Goal: Task Accomplishment & Management: Manage account settings

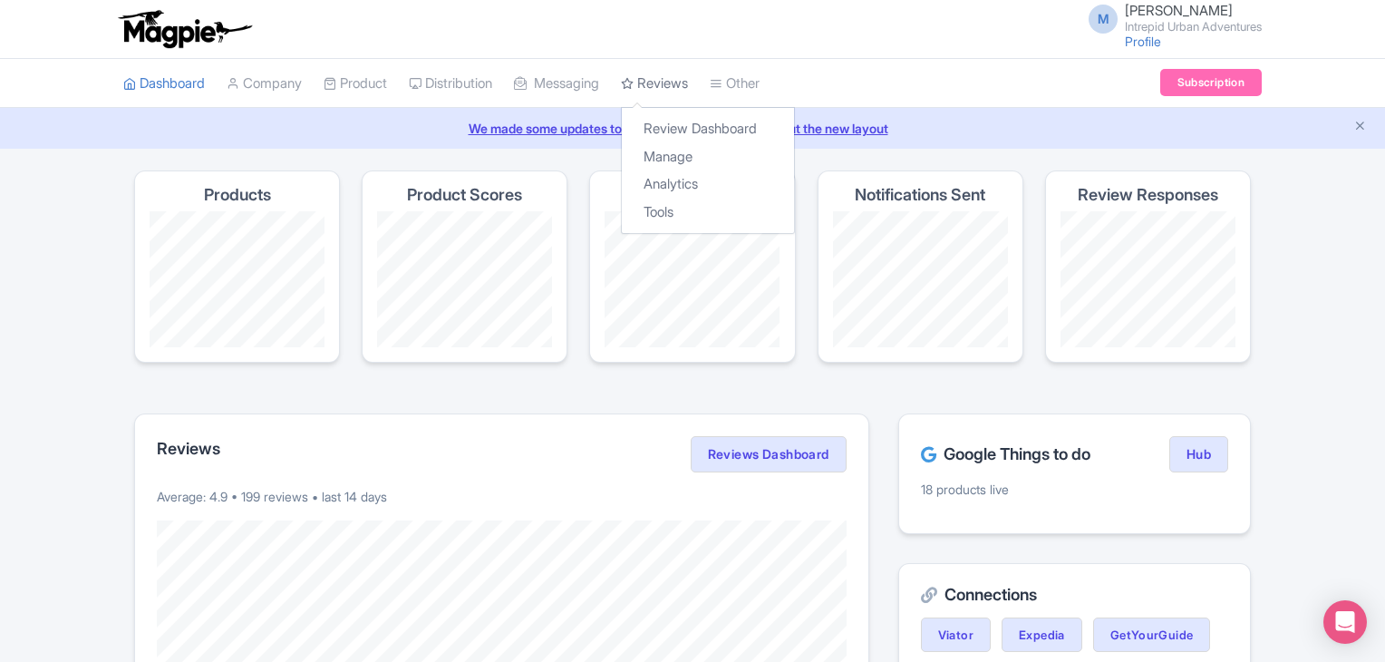
click at [685, 90] on link "Reviews" at bounding box center [654, 84] width 67 height 50
click at [685, 116] on link "Review Dashboard" at bounding box center [708, 129] width 172 height 28
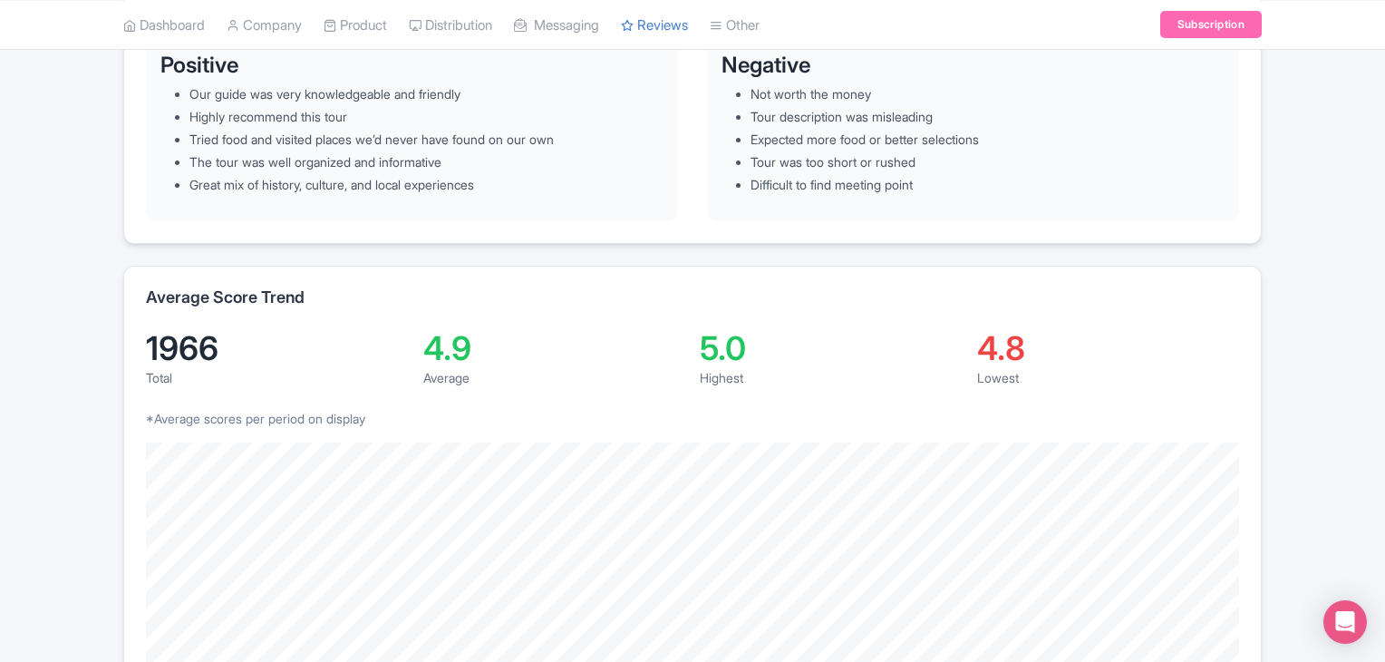
scroll to position [36, 0]
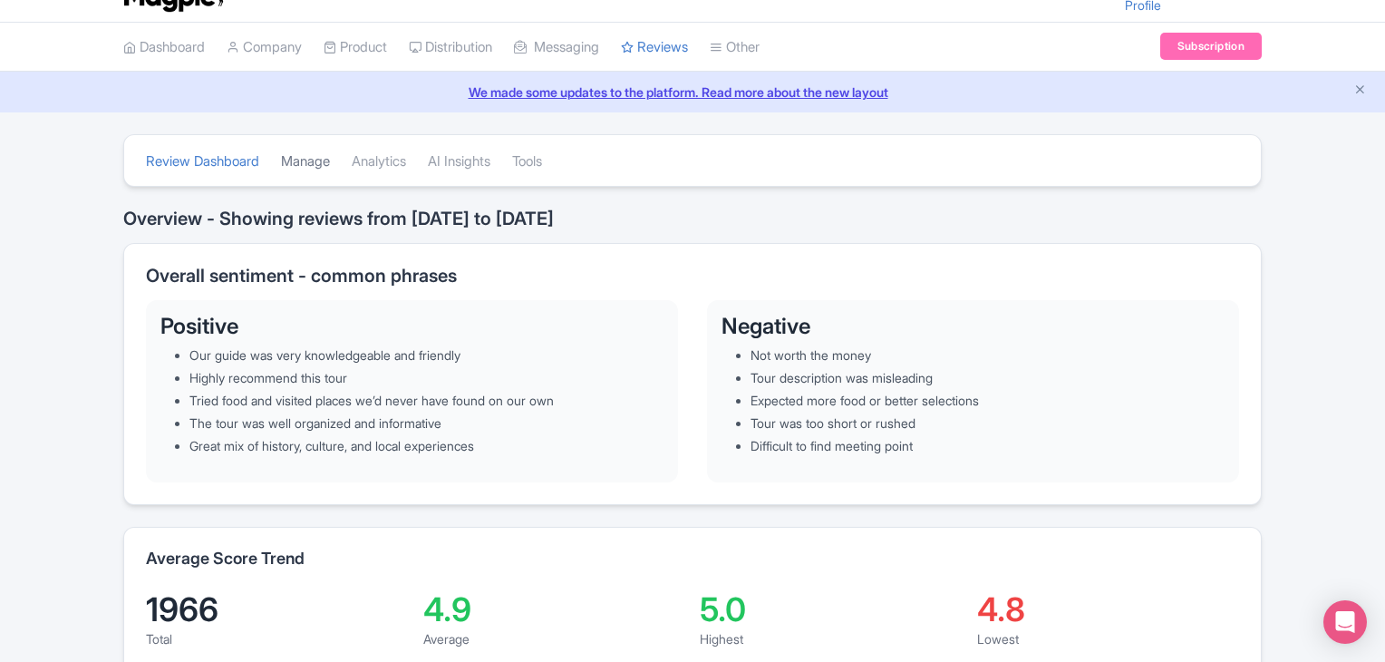
click at [330, 163] on link "Manage" at bounding box center [305, 162] width 49 height 50
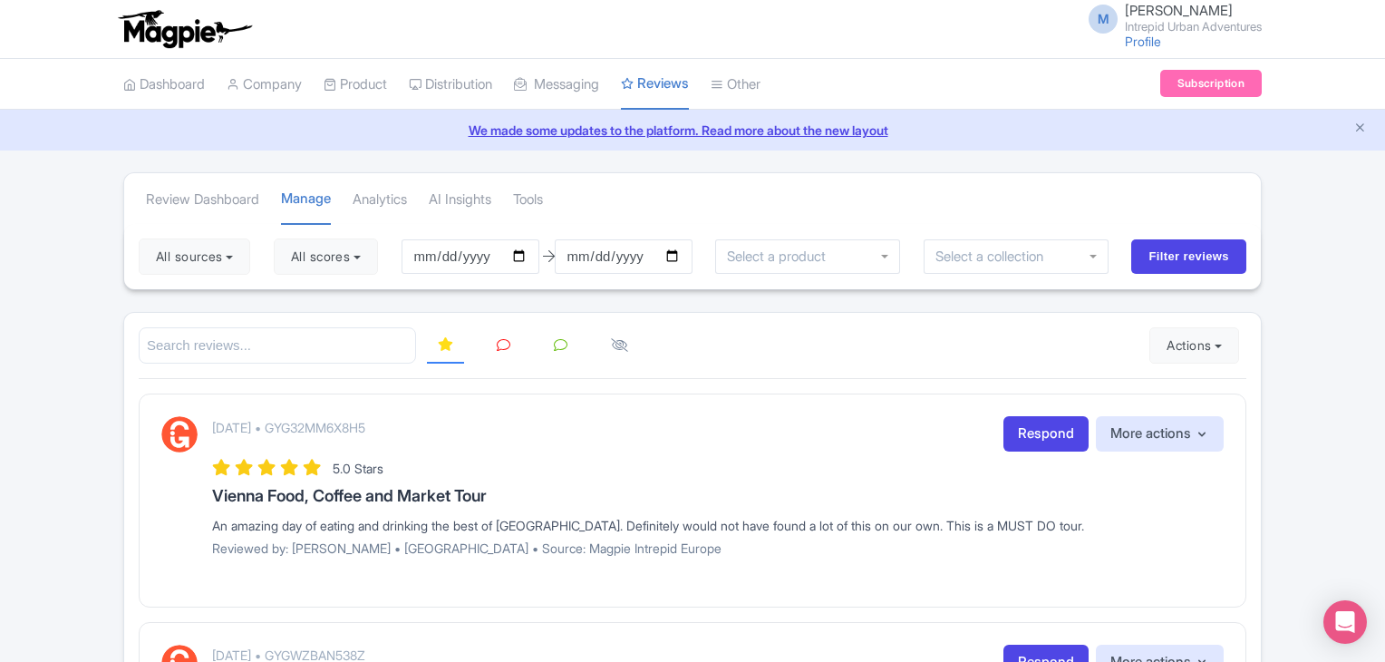
click at [846, 270] on div at bounding box center [807, 256] width 185 height 34
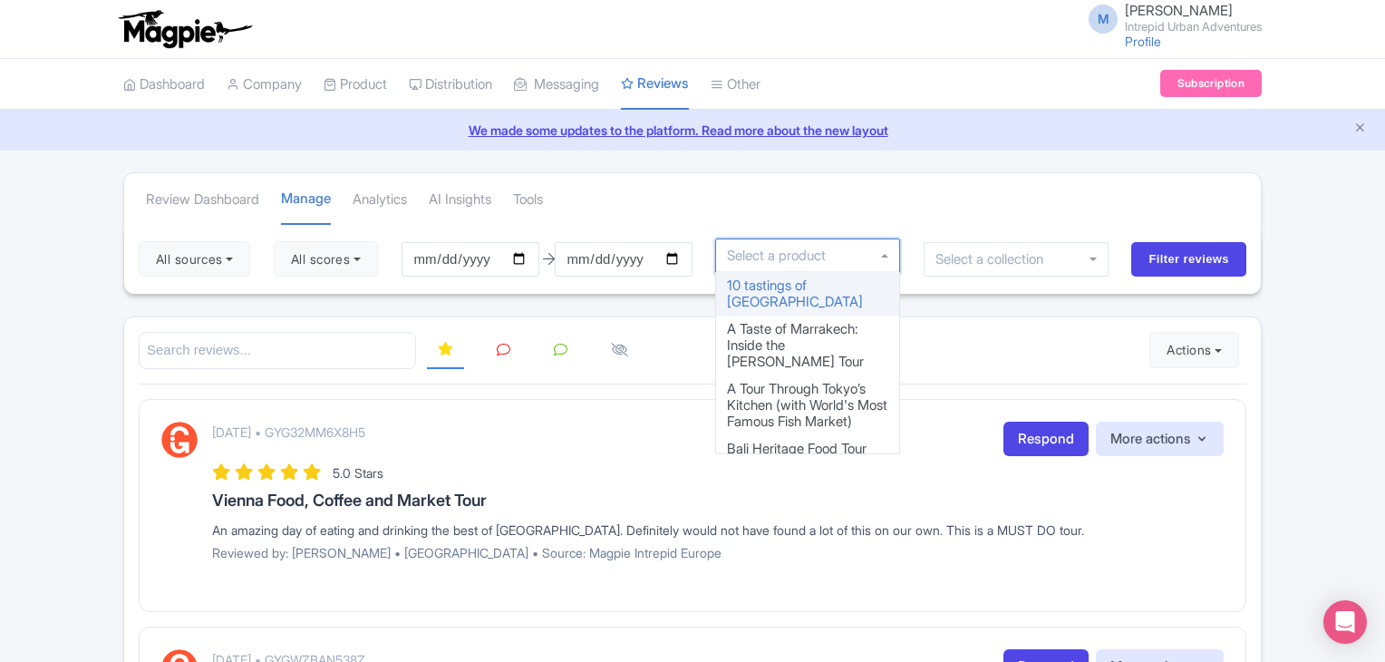
click at [1004, 264] on div at bounding box center [1016, 259] width 185 height 34
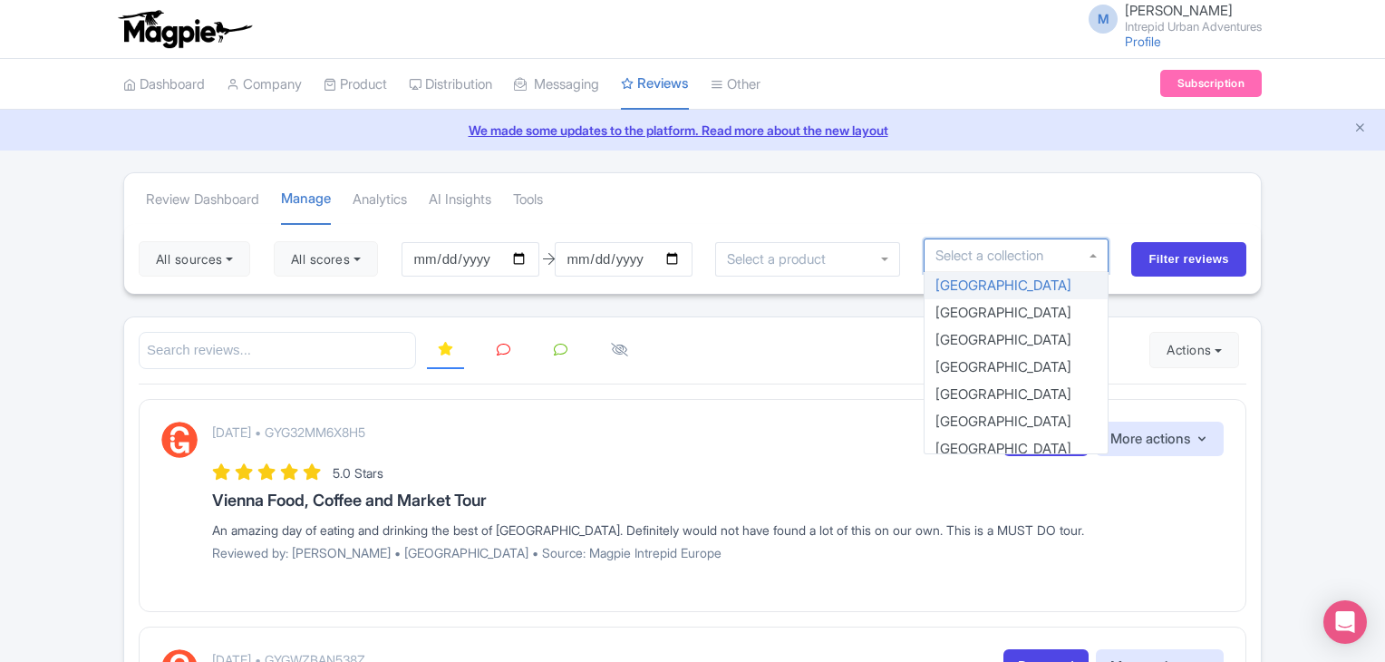
type input "d"
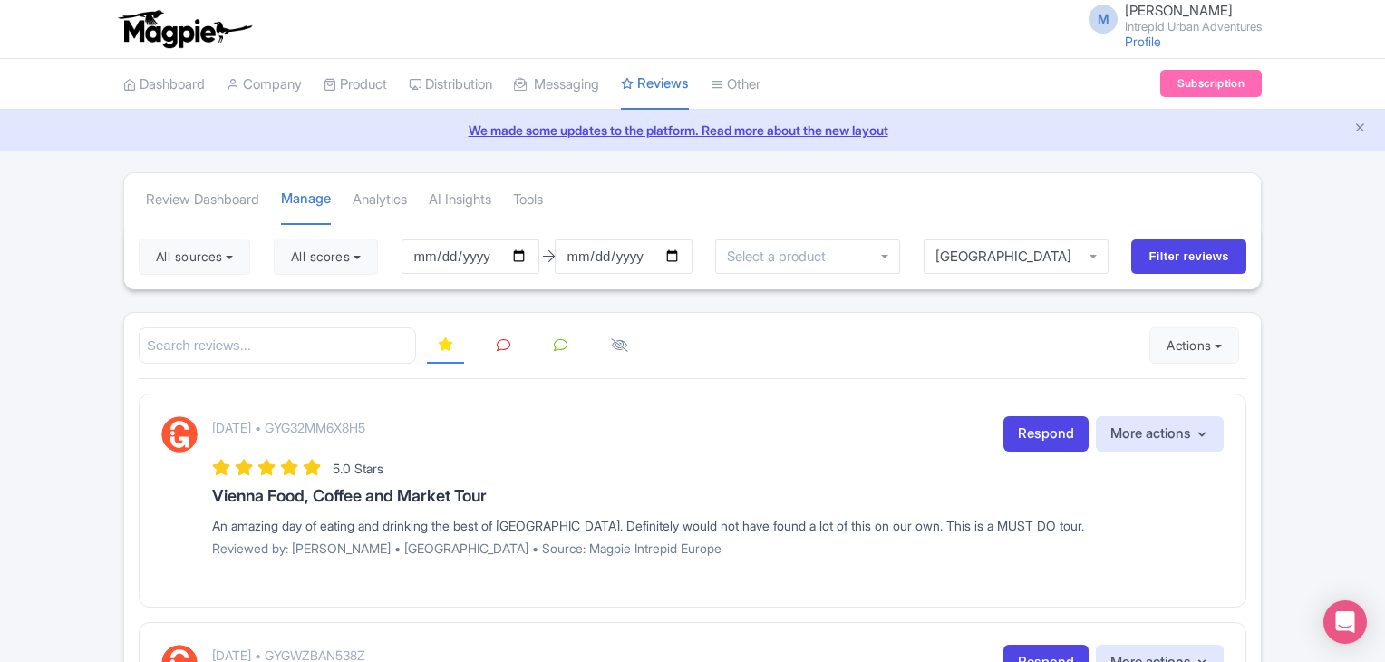
click at [853, 258] on div at bounding box center [807, 256] width 185 height 34
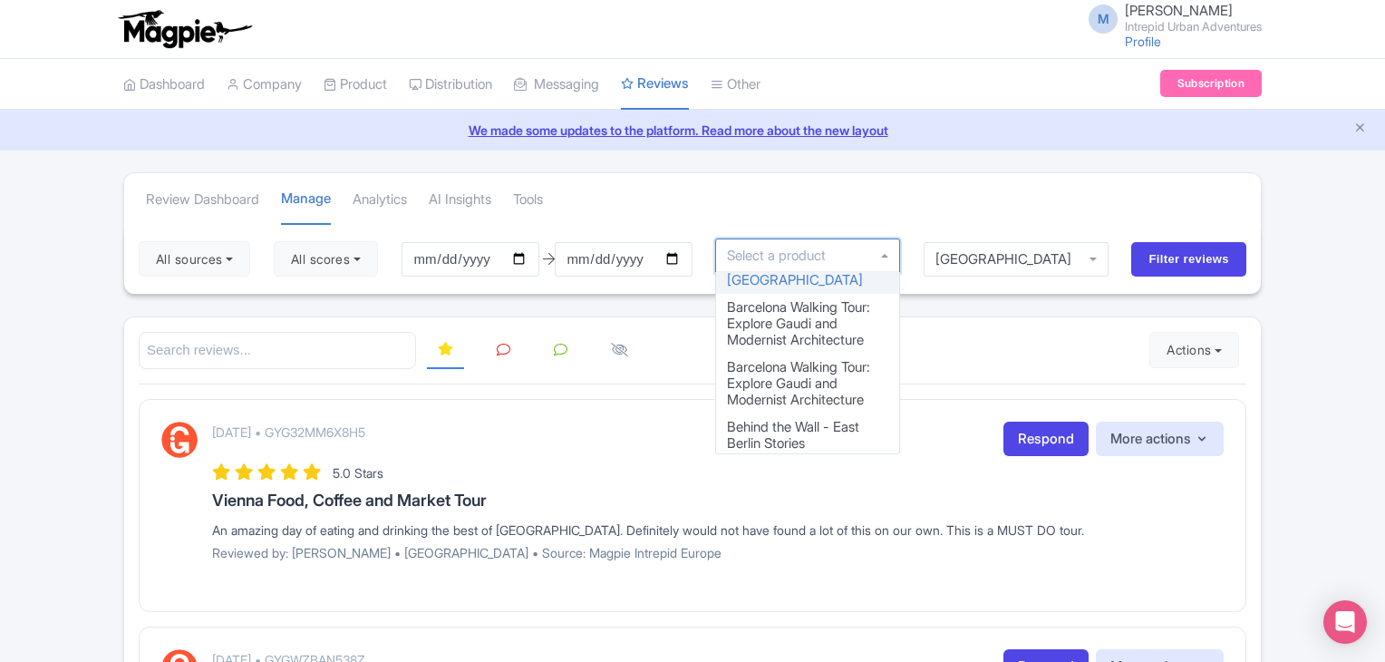
scroll to position [388, 0]
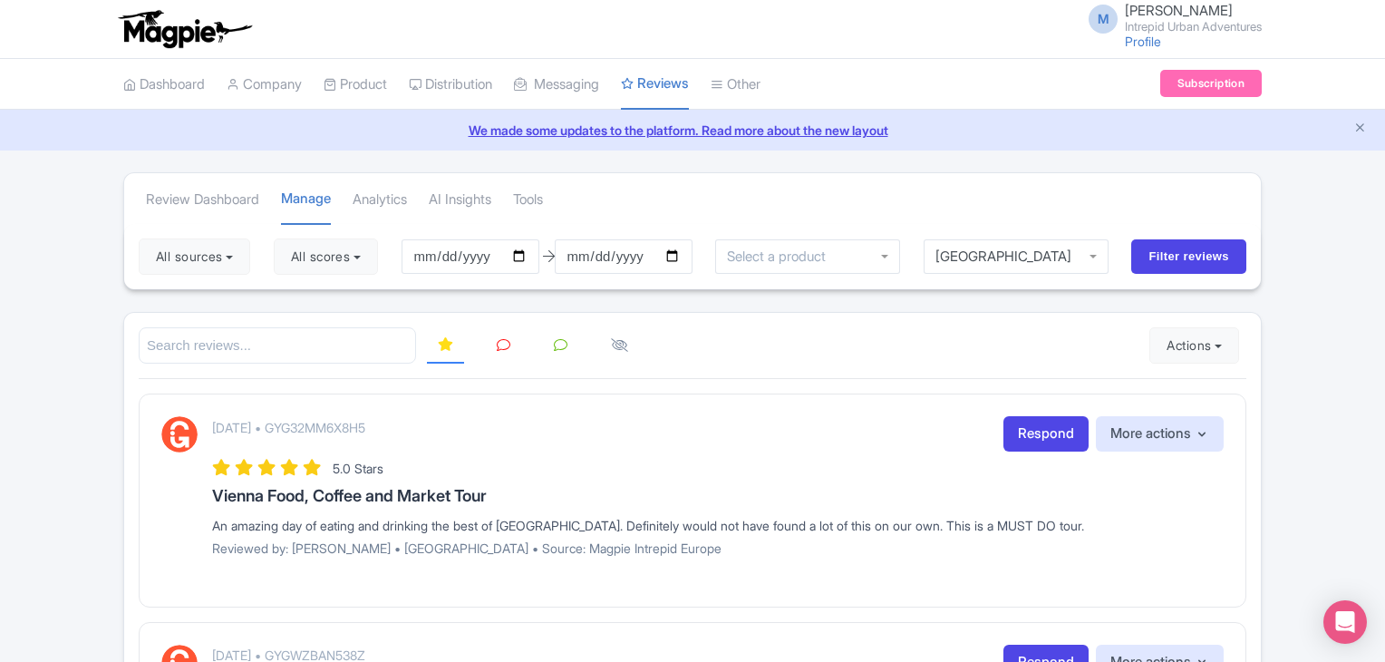
click at [531, 260] on input "[DATE]" at bounding box center [471, 256] width 138 height 34
type input "2025-05-01"
click at [671, 261] on input "[DATE]" at bounding box center [624, 256] width 138 height 34
click at [675, 258] on input "[DATE]" at bounding box center [624, 256] width 138 height 34
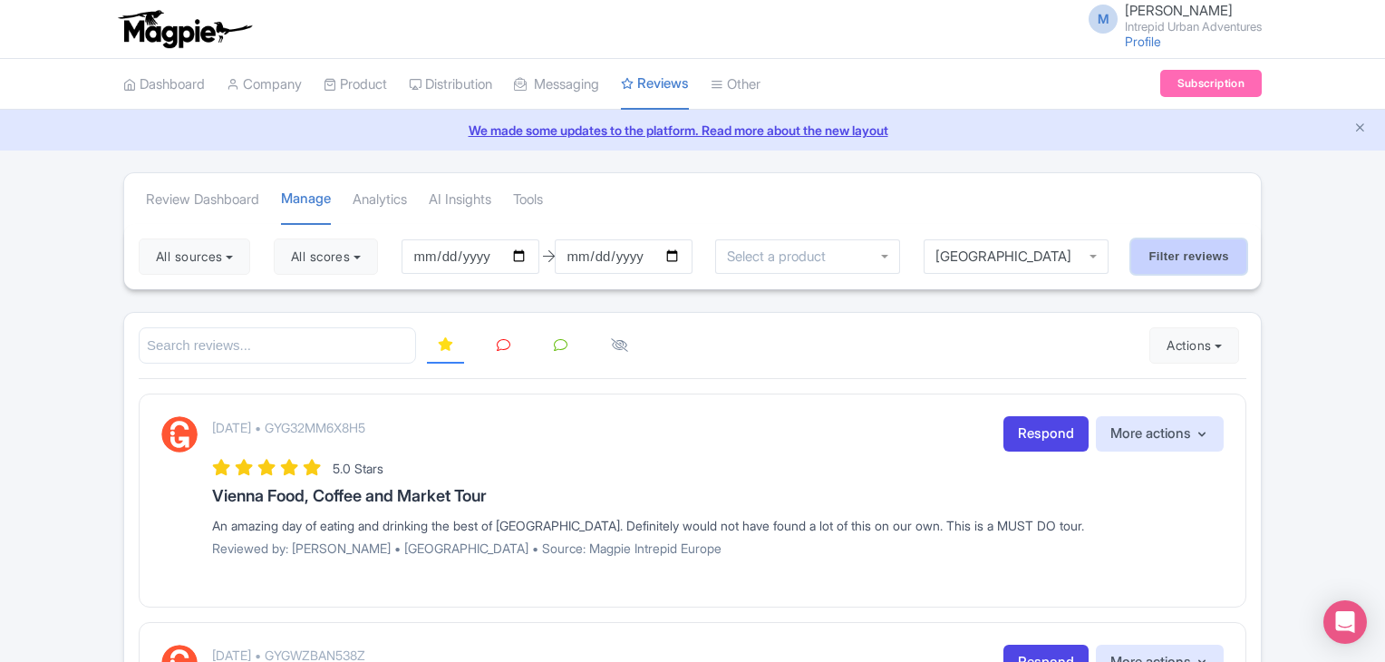
click at [1184, 257] on input "Filter reviews" at bounding box center [1189, 256] width 115 height 34
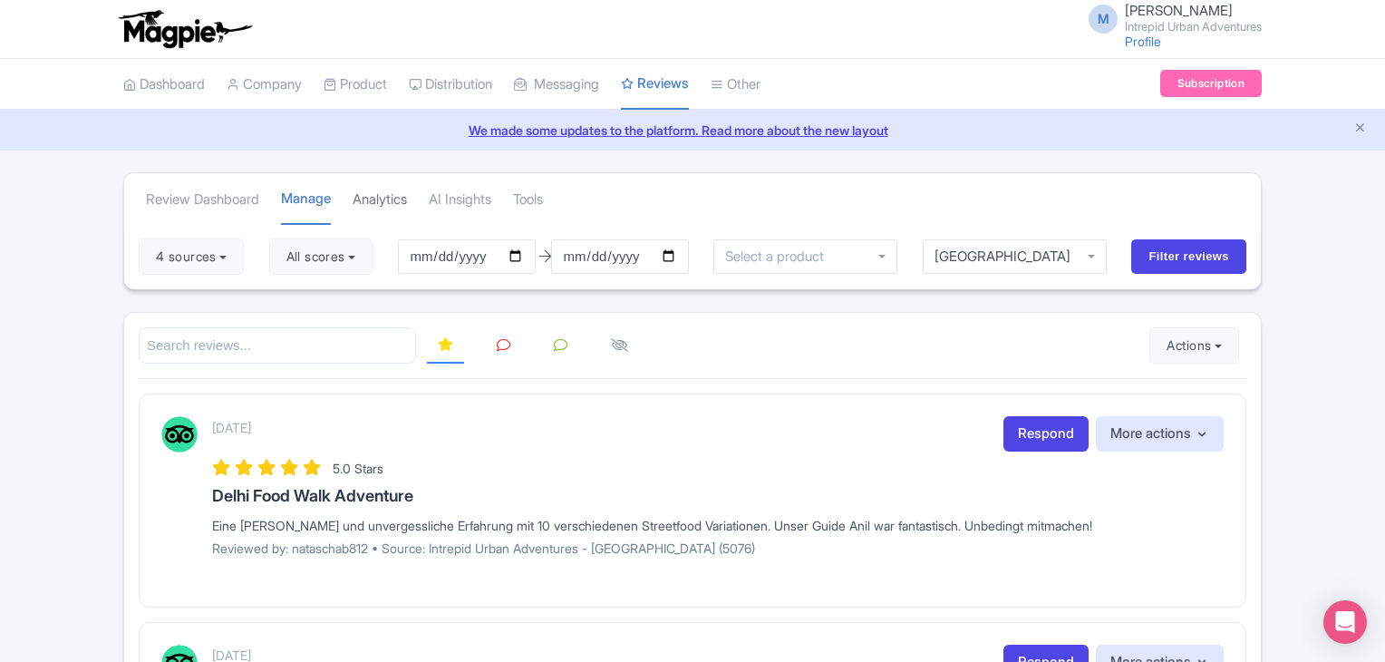
click at [397, 199] on link "Analytics" at bounding box center [380, 200] width 54 height 50
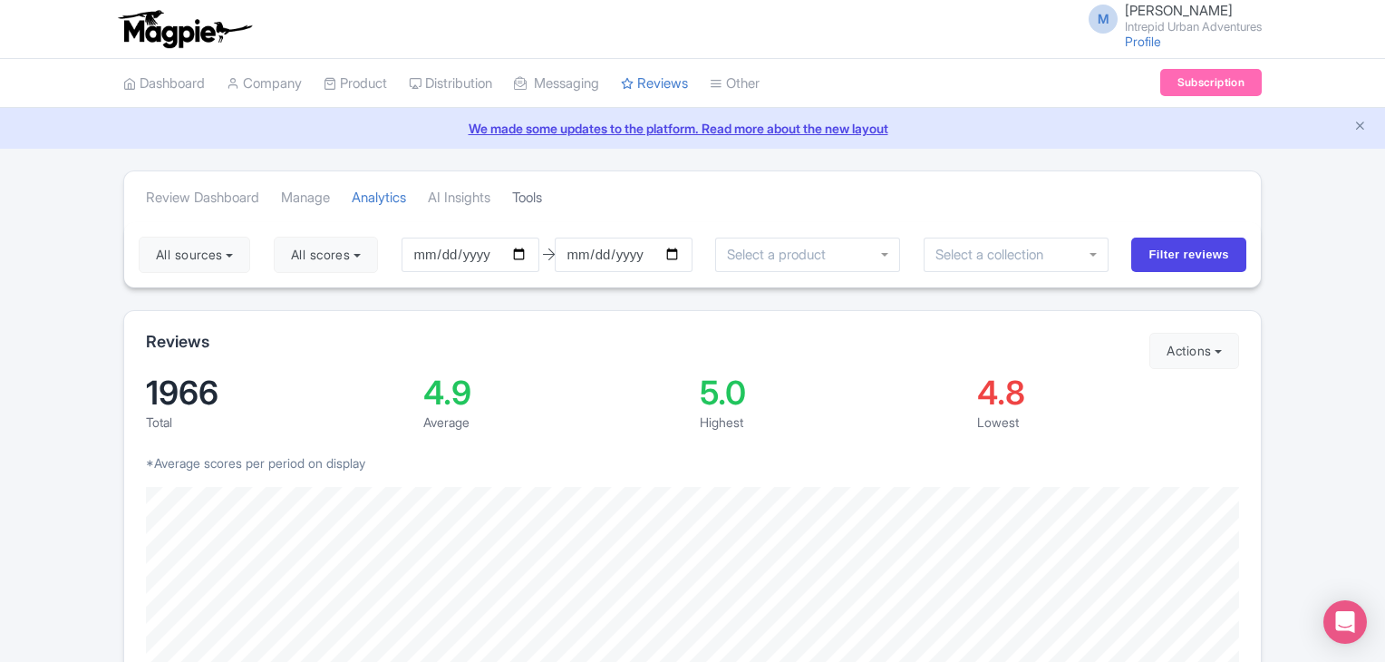
click at [542, 201] on link "Tools" at bounding box center [527, 198] width 30 height 50
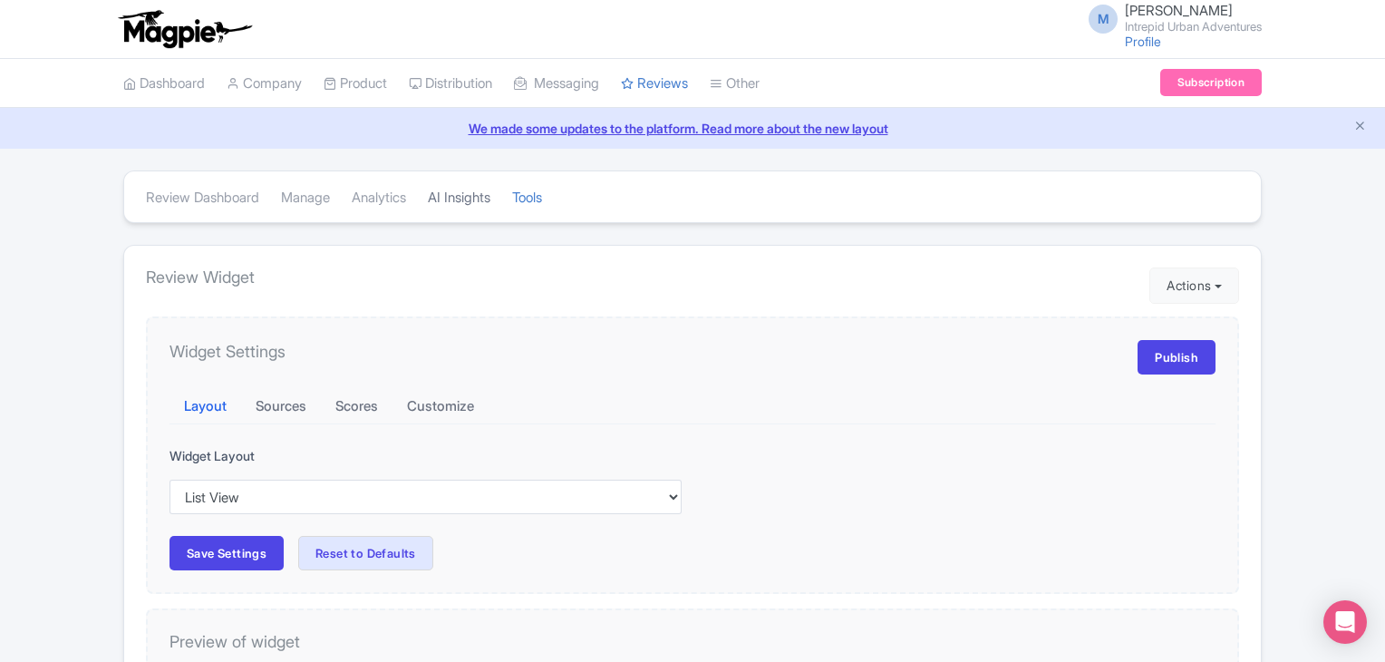
click at [491, 187] on link "AI Insights" at bounding box center [459, 198] width 63 height 50
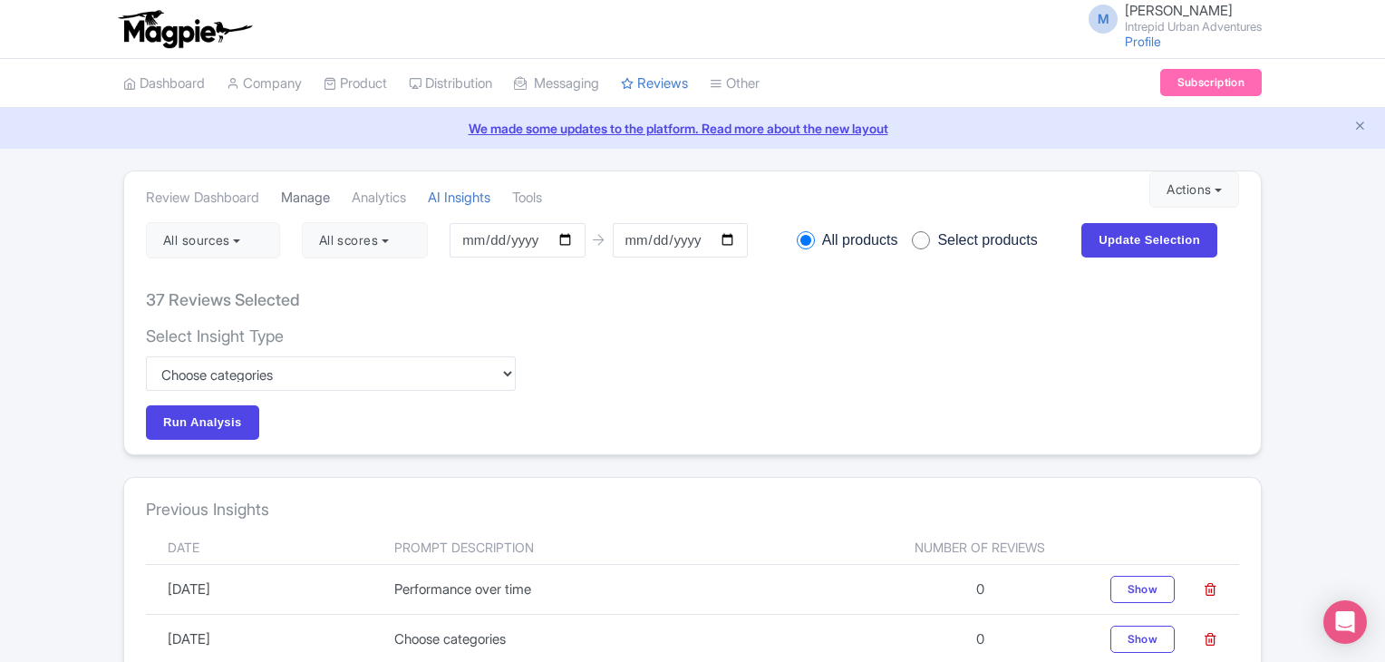
click at [306, 199] on link "Manage" at bounding box center [305, 198] width 49 height 50
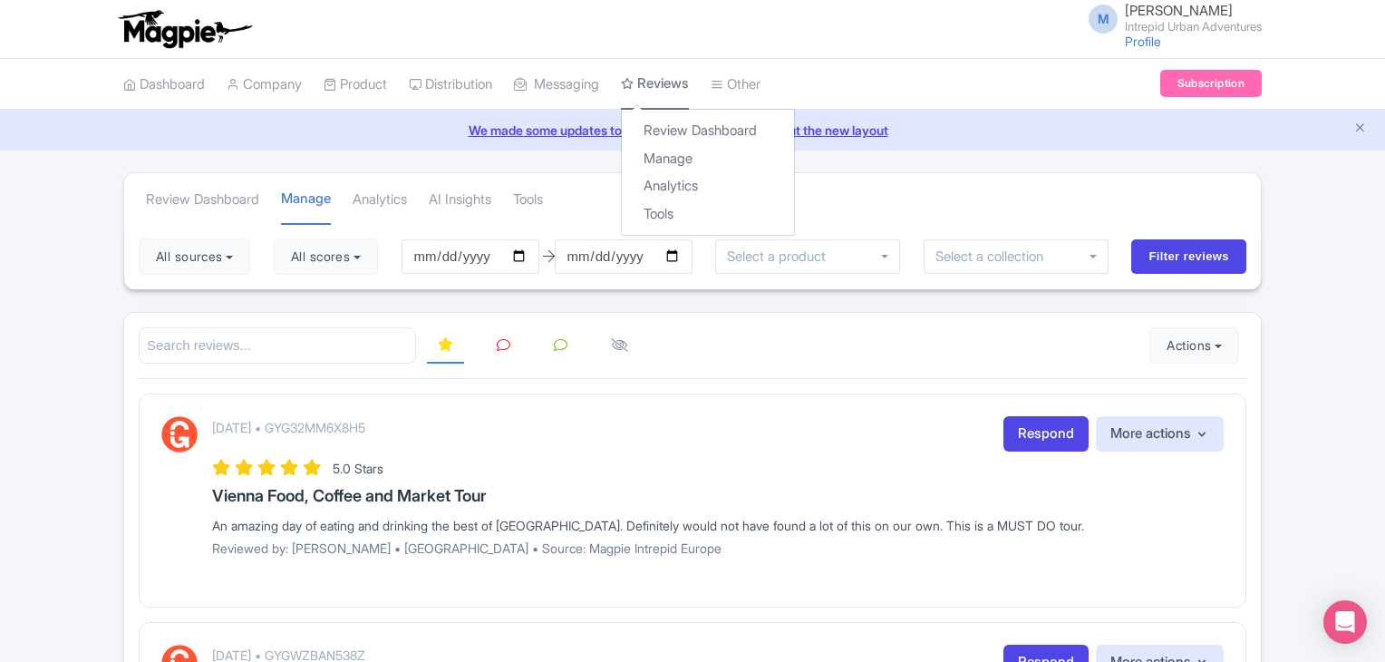
click at [667, 86] on link "Reviews" at bounding box center [655, 85] width 68 height 52
click at [695, 192] on link "Analytics" at bounding box center [708, 186] width 172 height 28
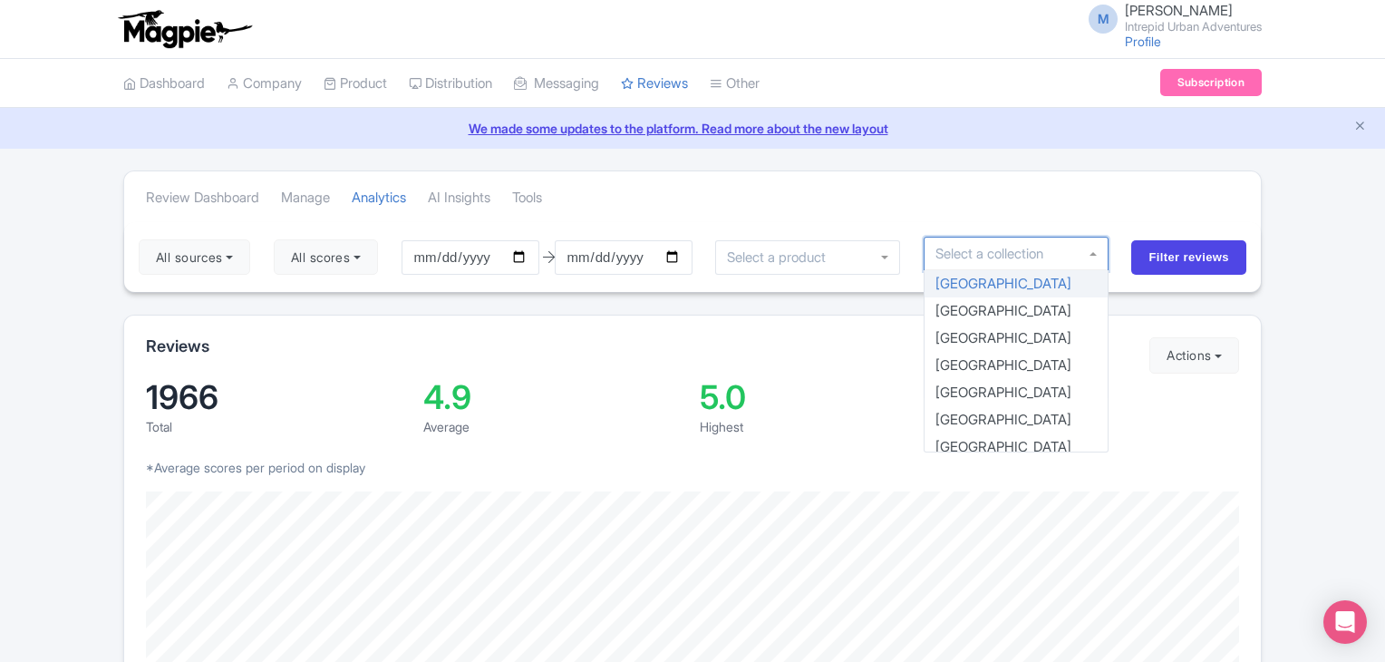
click at [1064, 250] on div at bounding box center [1016, 254] width 185 height 34
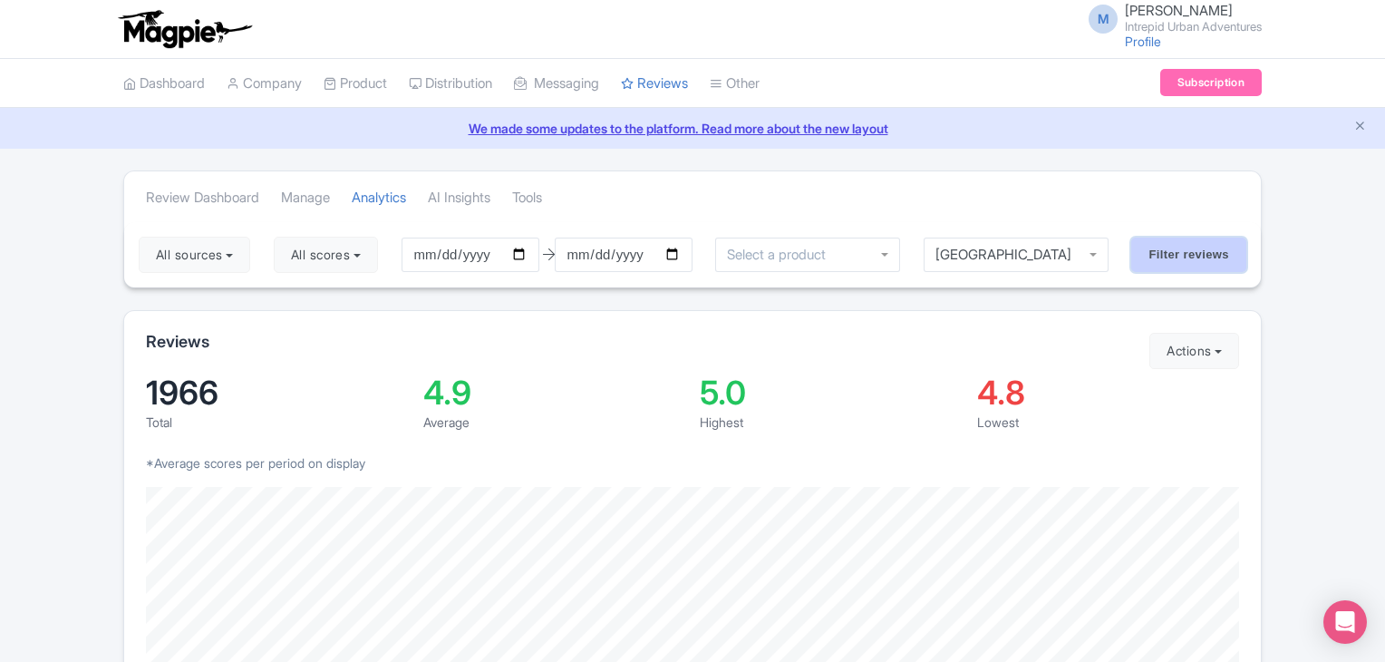
click at [1174, 238] on input "Filter reviews" at bounding box center [1189, 255] width 115 height 34
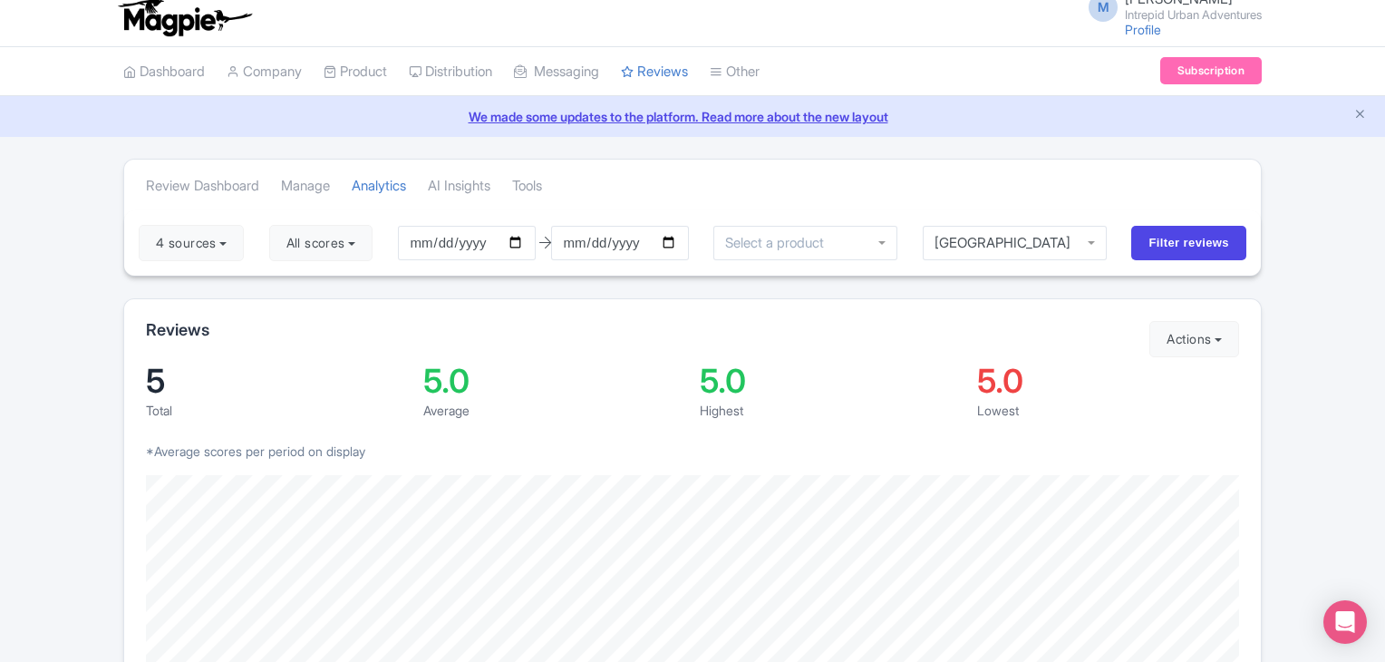
scroll to position [11, 0]
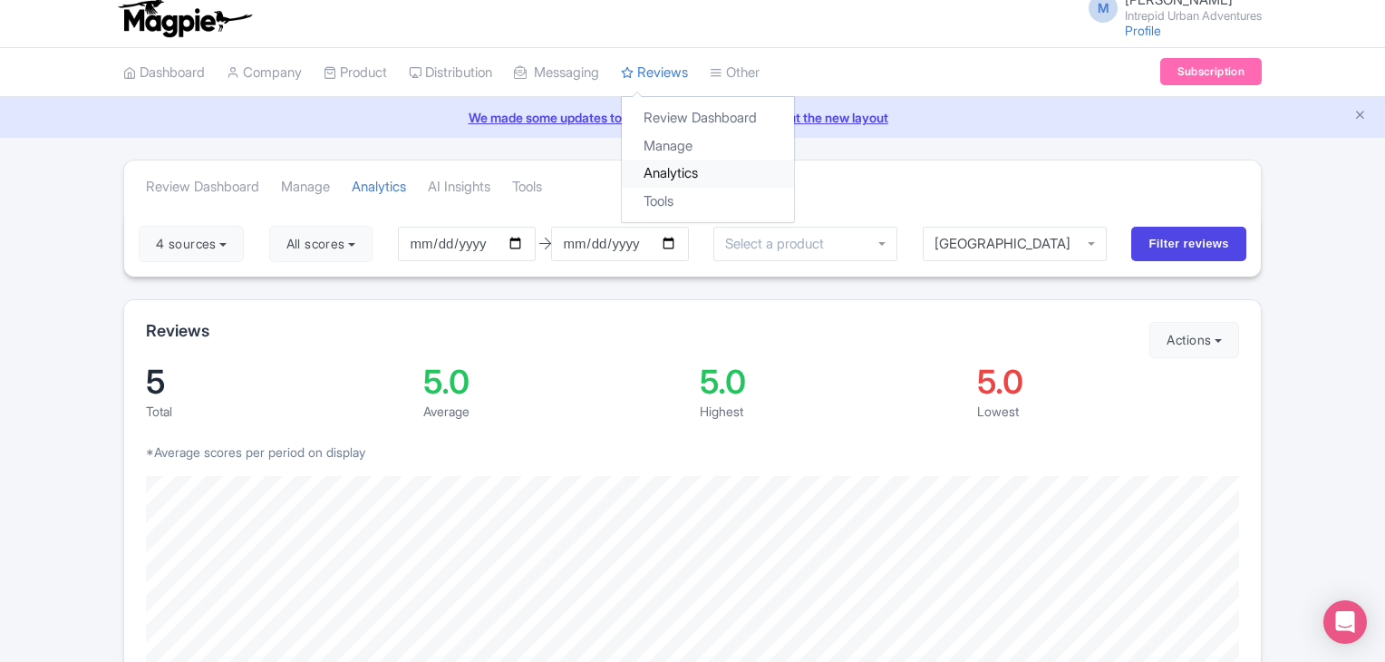
click at [702, 172] on link "Analytics" at bounding box center [708, 174] width 172 height 28
click at [915, 170] on div "Review Dashboard Manage Analytics AI Insights Tools" at bounding box center [692, 185] width 1137 height 51
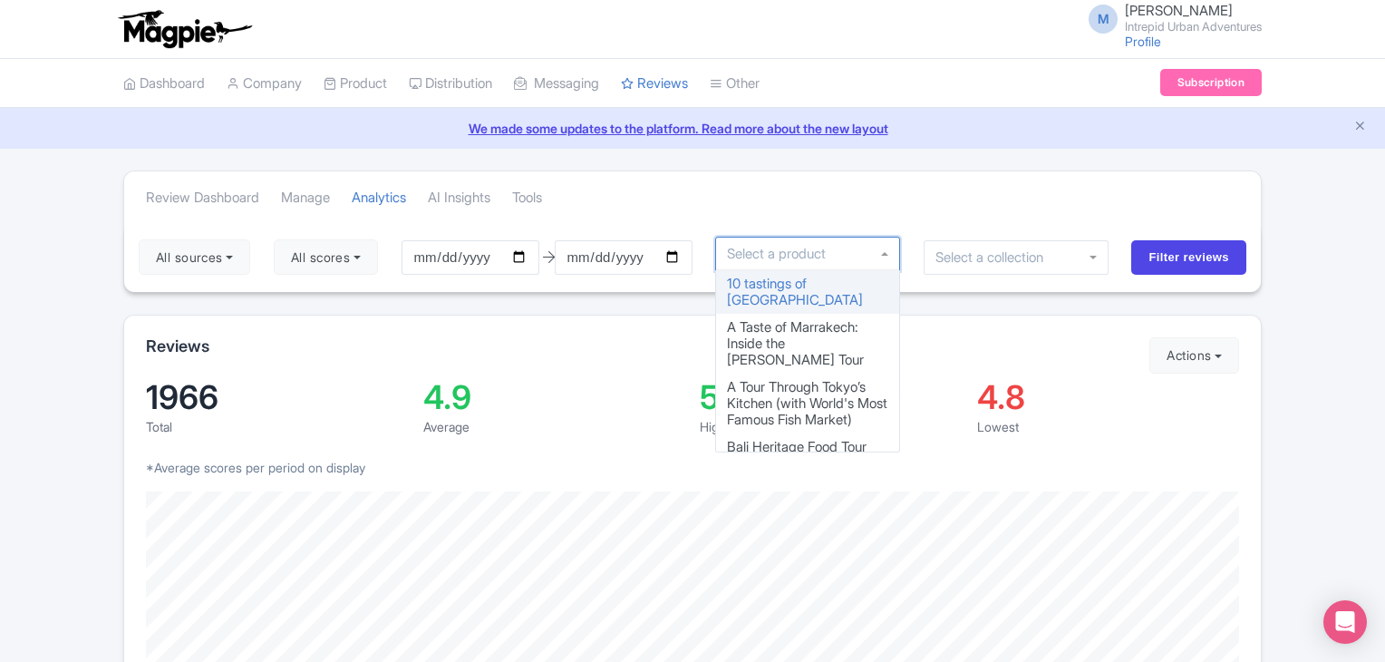
click at [897, 255] on div at bounding box center [807, 254] width 185 height 34
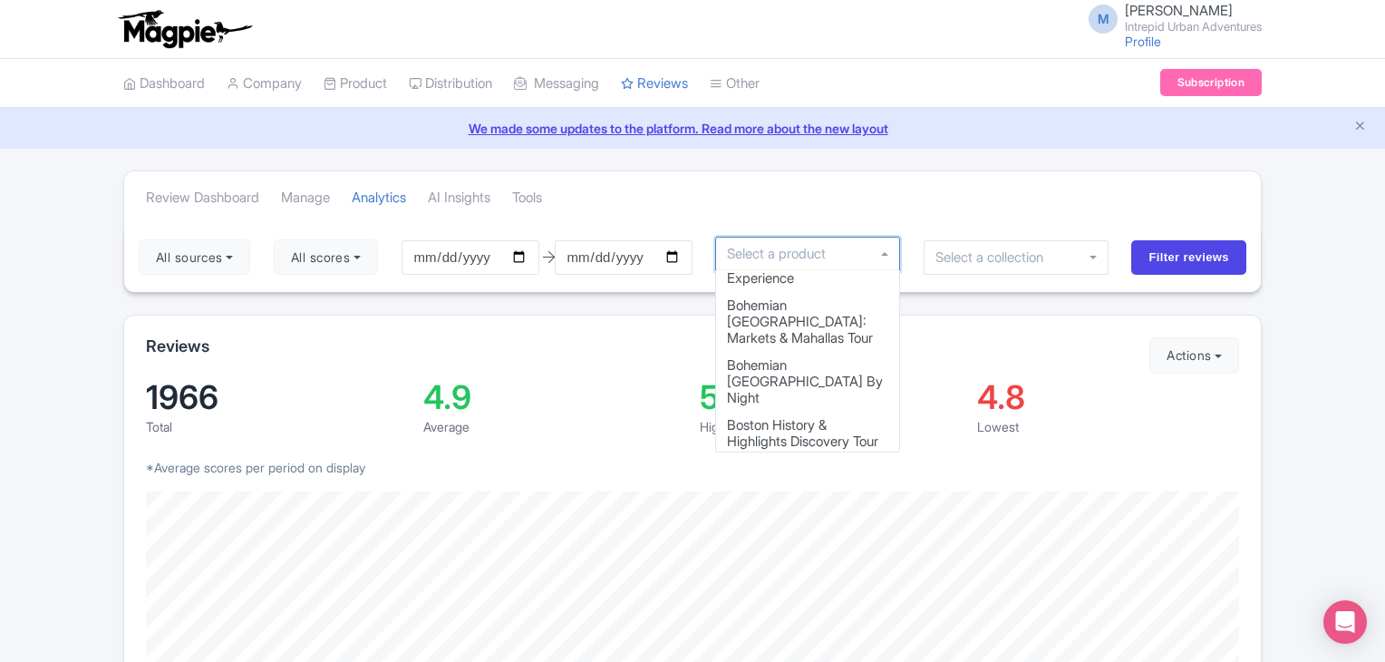
scroll to position [583, 0]
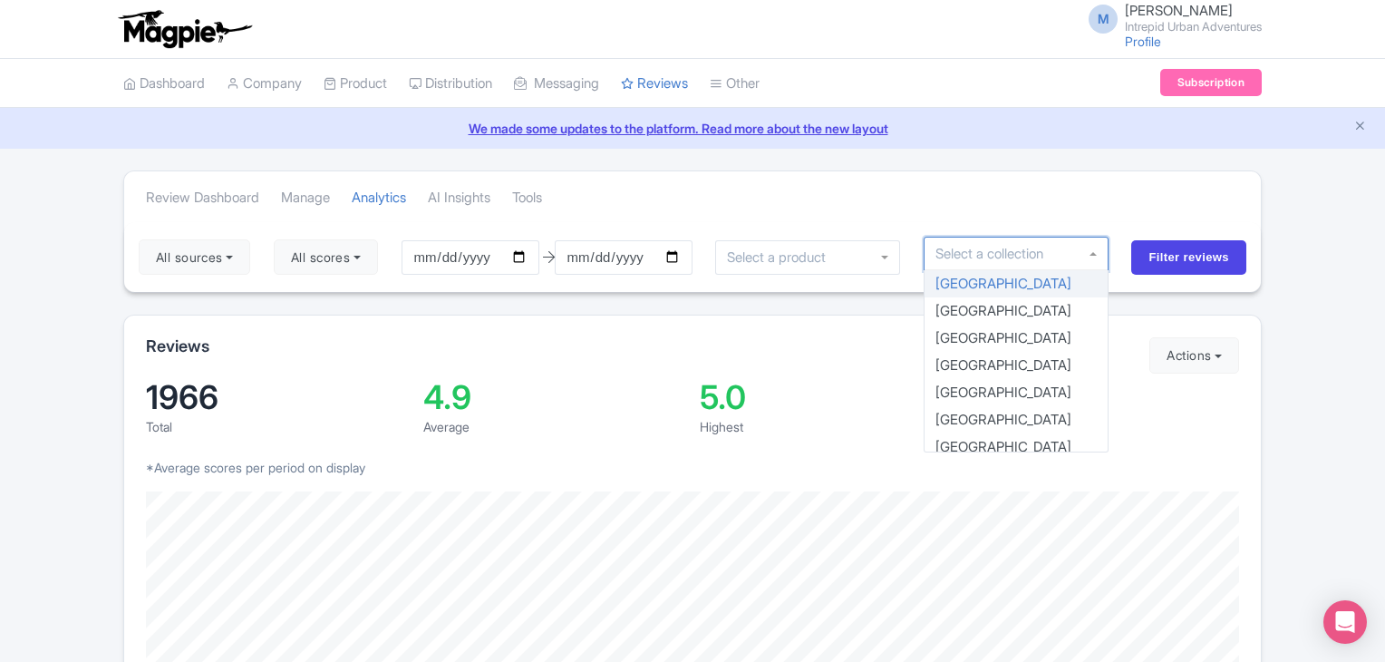
drag, startPoint x: 987, startPoint y: 263, endPoint x: 891, endPoint y: 179, distance: 127.9
click at [891, 179] on div "Review Dashboard Manage Analytics AI Insights Tools" at bounding box center [692, 196] width 1137 height 51
click at [1019, 251] on input "select-one" at bounding box center [996, 254] width 121 height 16
type input "d"
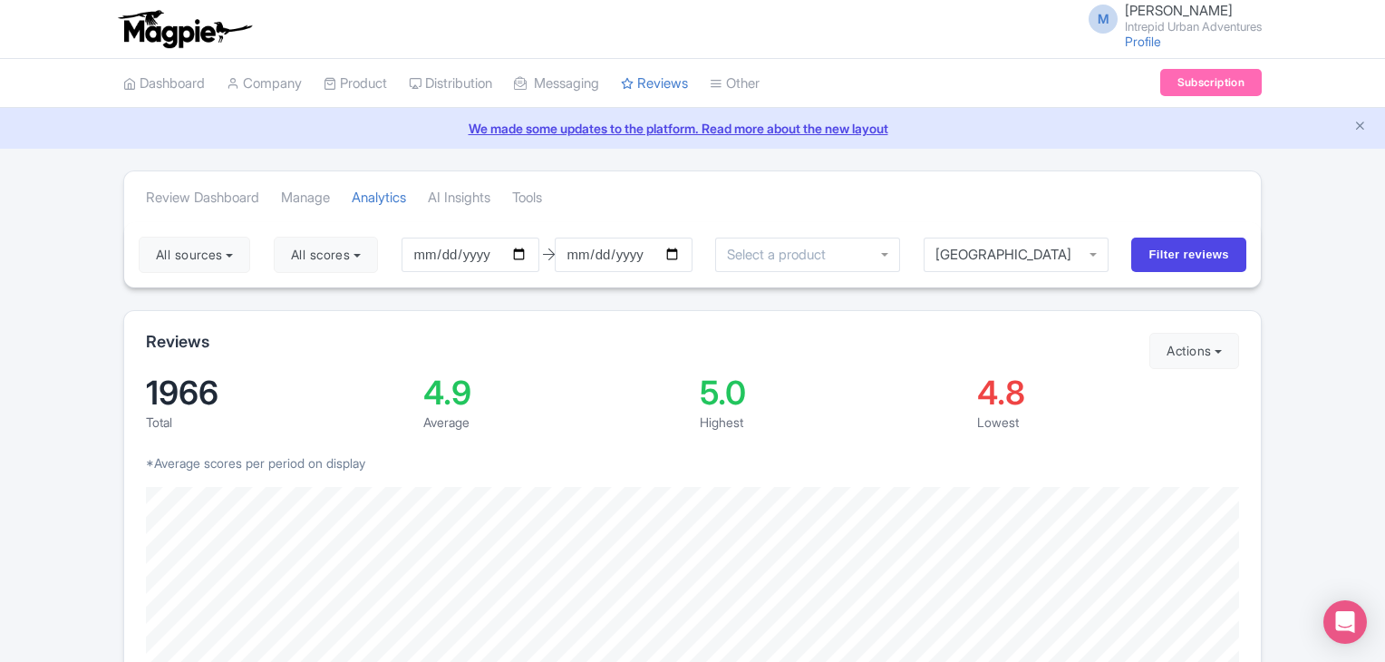
scroll to position [0, 0]
click at [878, 255] on div at bounding box center [807, 255] width 185 height 34
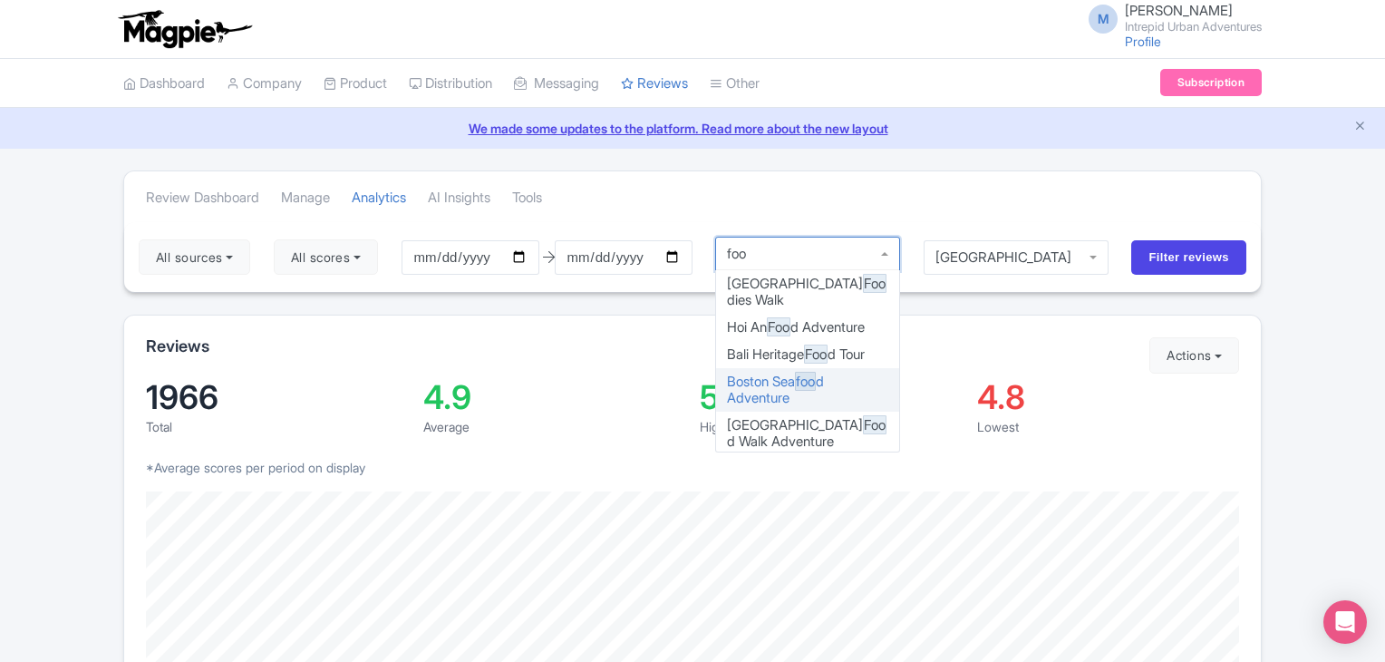
type input "food"
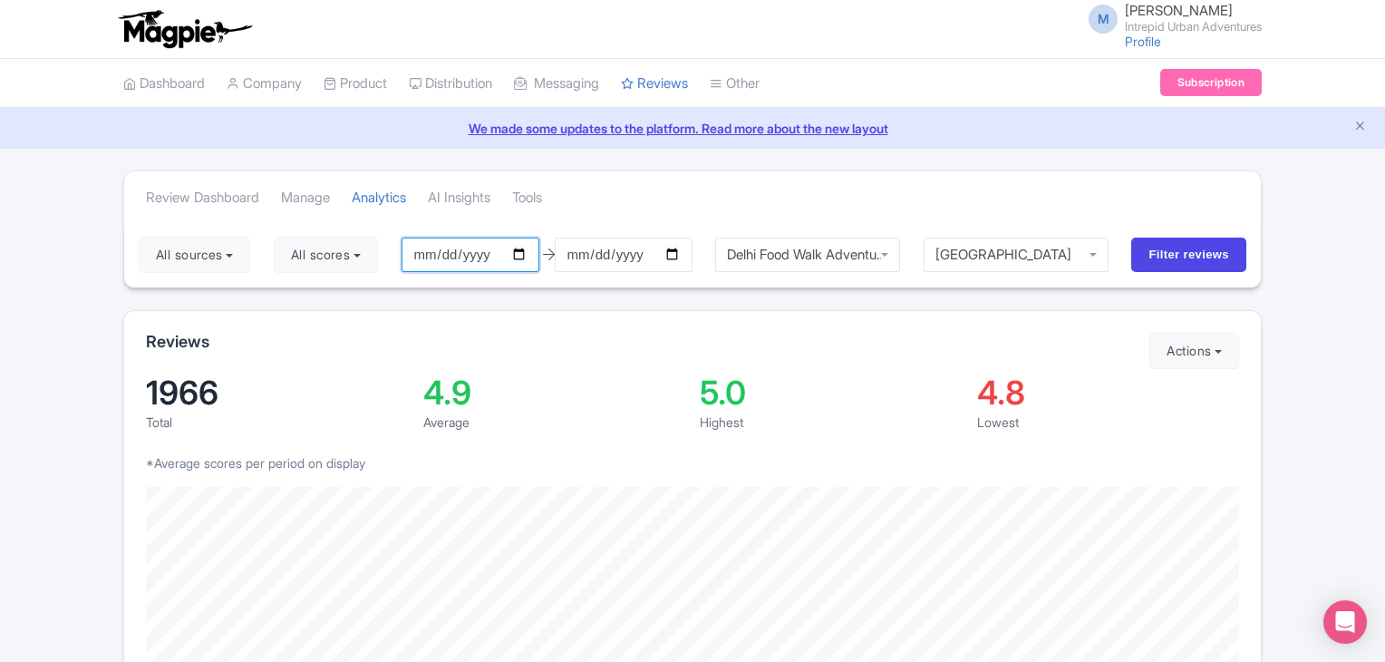
click at [528, 251] on input "[DATE]" at bounding box center [471, 255] width 138 height 34
type input "2025-05-01"
click at [471, 199] on link "AI Insights" at bounding box center [459, 198] width 63 height 50
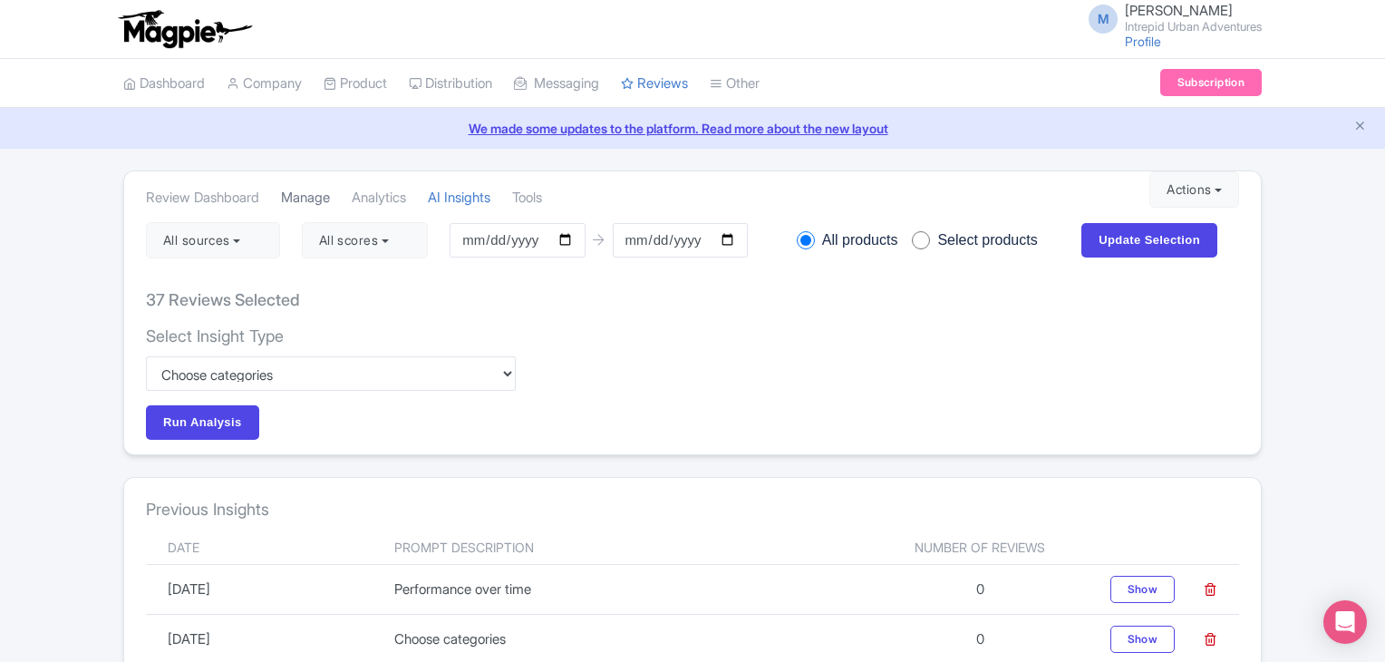
click at [316, 198] on link "Manage" at bounding box center [305, 198] width 49 height 50
click at [542, 200] on link "Tools" at bounding box center [527, 198] width 30 height 50
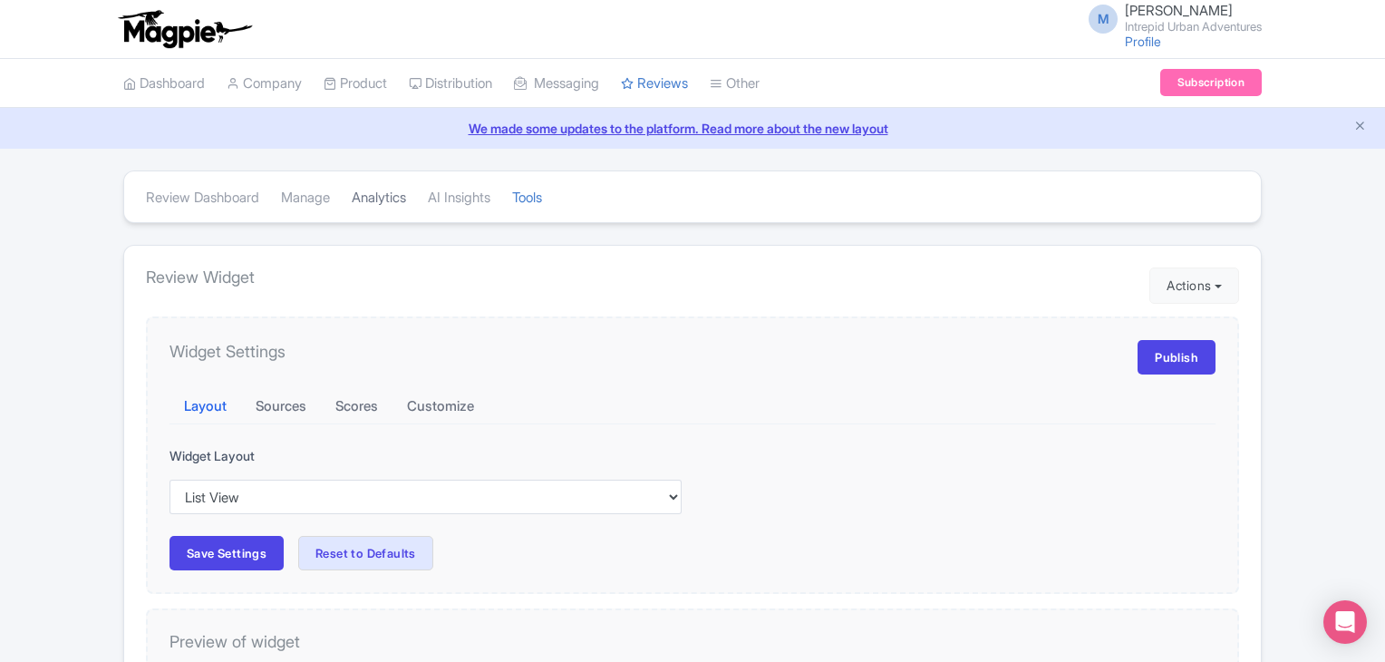
click at [383, 193] on link "Analytics" at bounding box center [379, 198] width 54 height 50
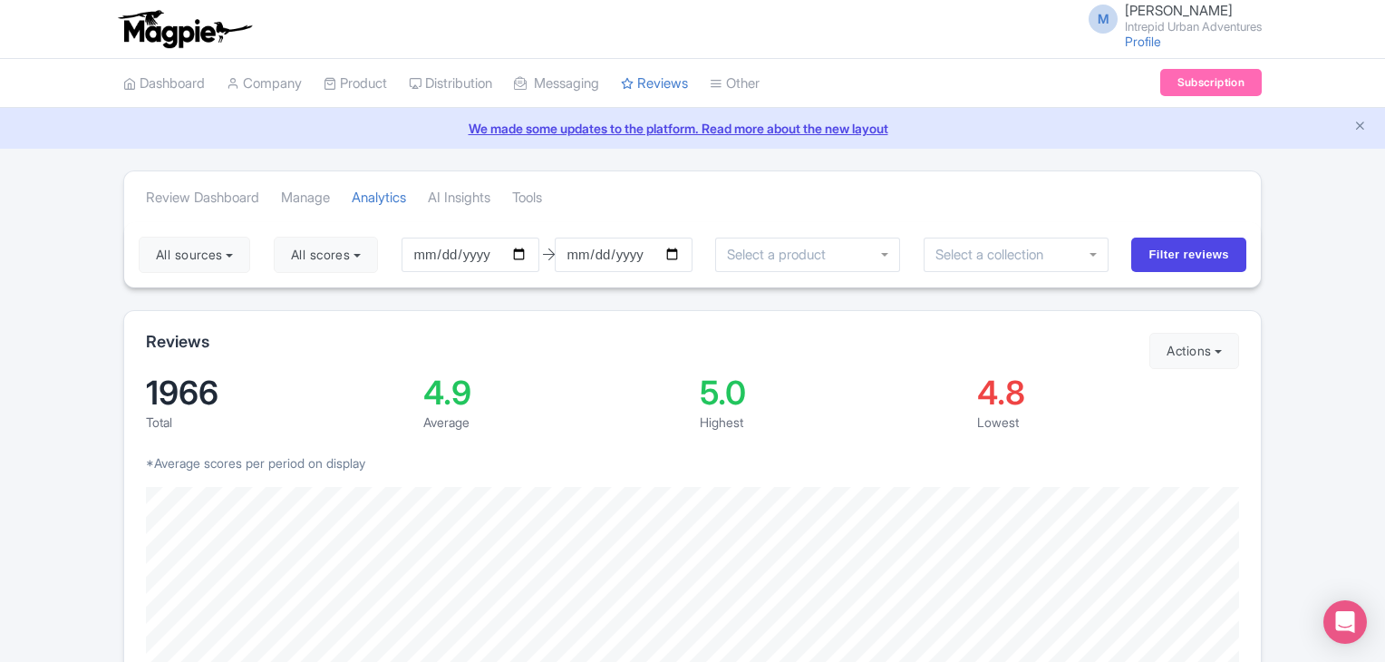
click at [1033, 249] on input "select-one" at bounding box center [996, 255] width 121 height 16
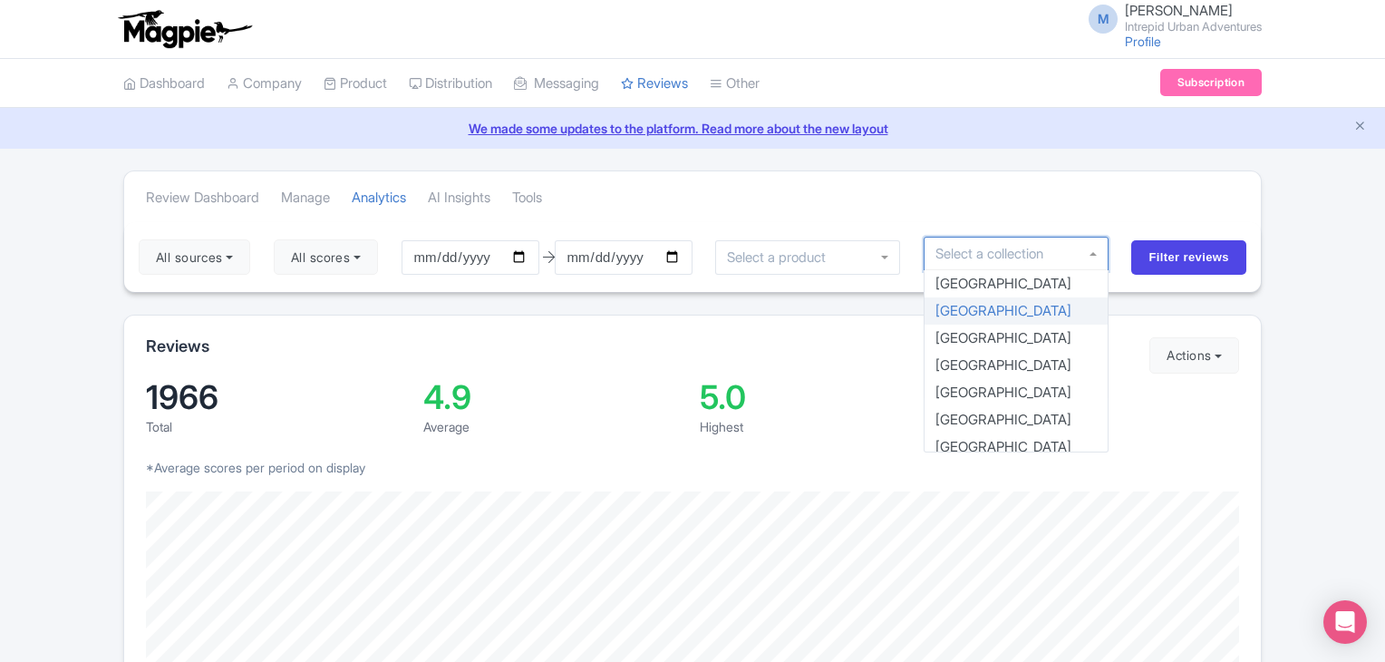
type input "d"
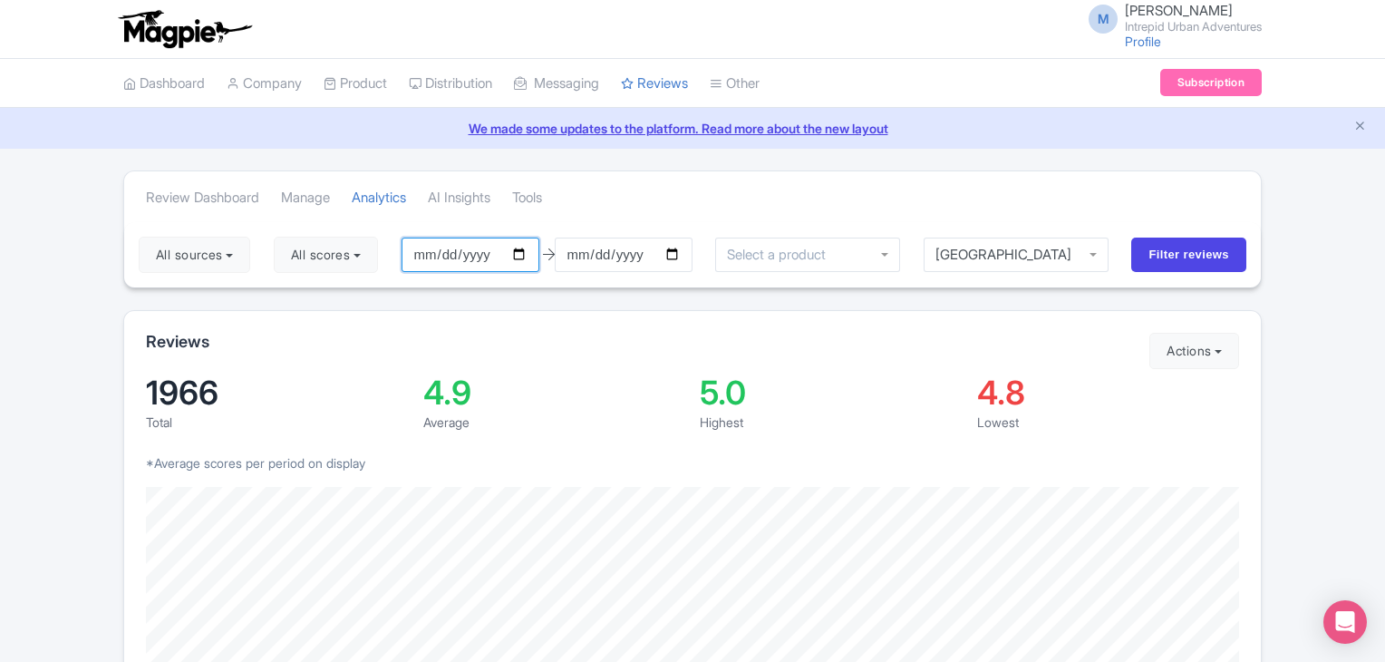
click at [522, 249] on input "[DATE]" at bounding box center [471, 255] width 138 height 34
type input "[DATE]"
click at [1142, 266] on input "Filter reviews" at bounding box center [1189, 255] width 115 height 34
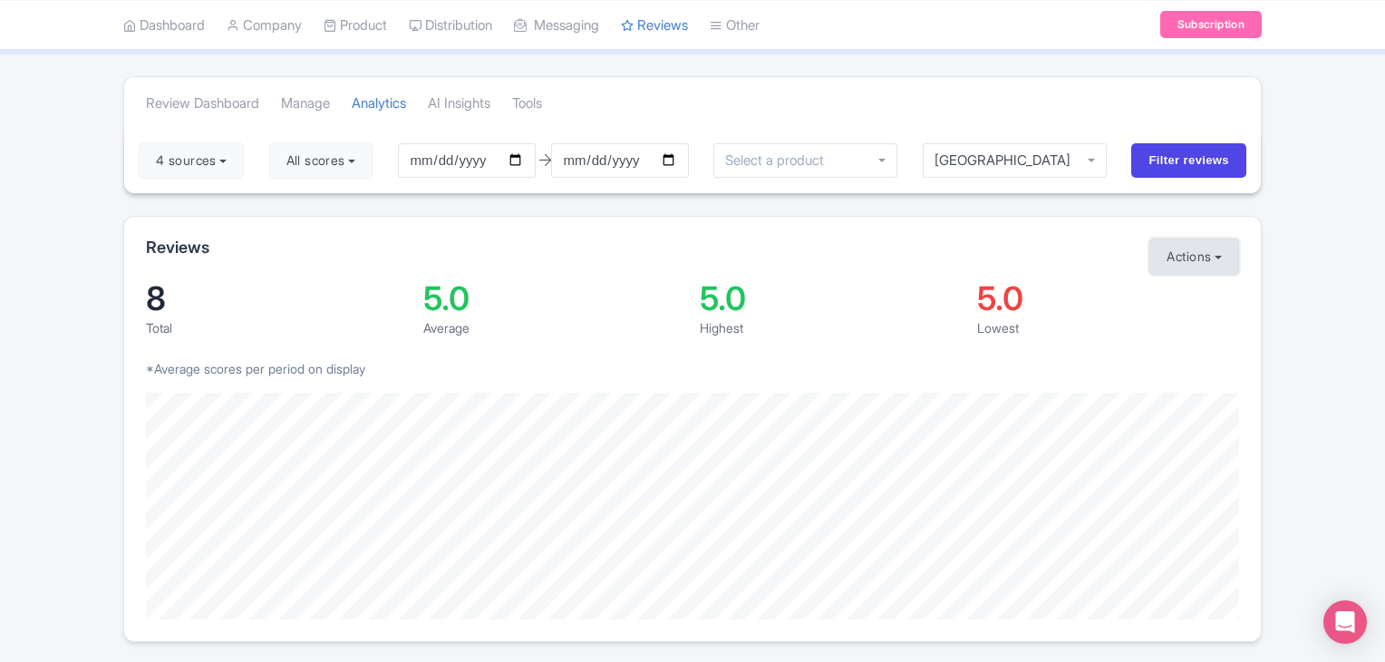
click at [1216, 267] on button "Actions" at bounding box center [1195, 256] width 90 height 36
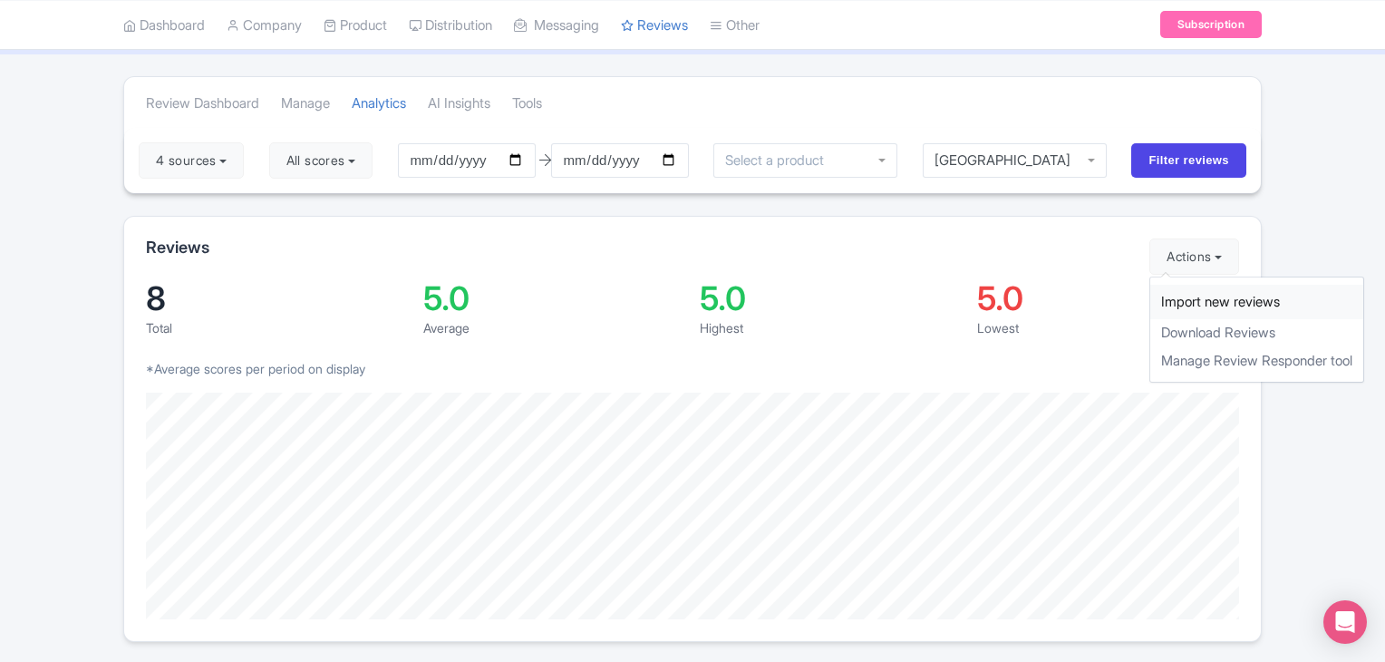
click at [1166, 294] on link "Import new reviews" at bounding box center [1257, 302] width 213 height 35
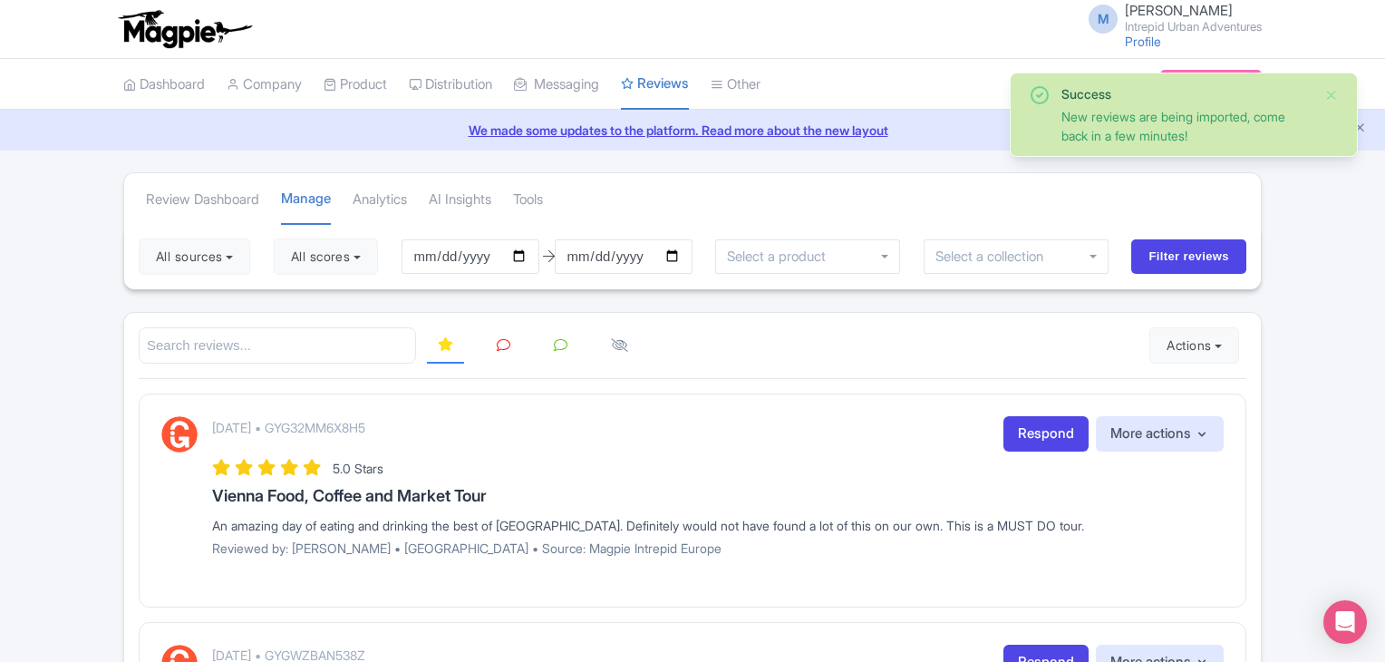
click at [1000, 250] on input "select-one" at bounding box center [996, 256] width 121 height 16
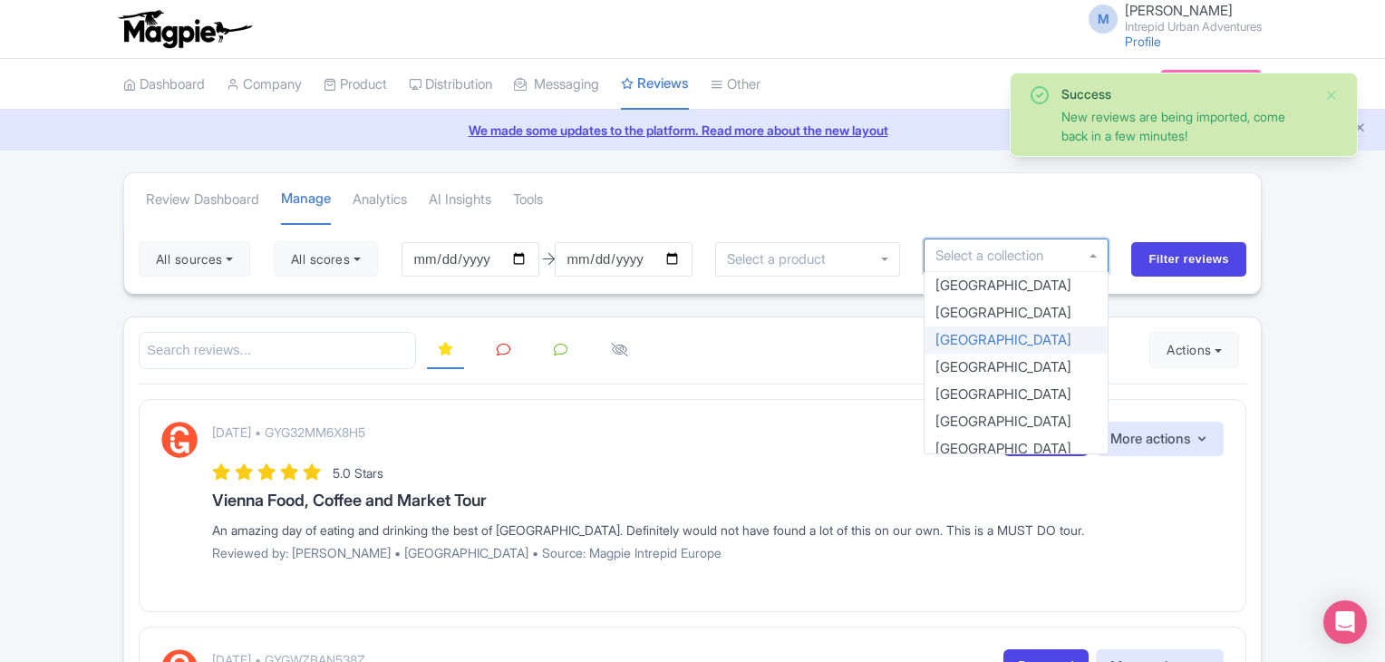
type input "d"
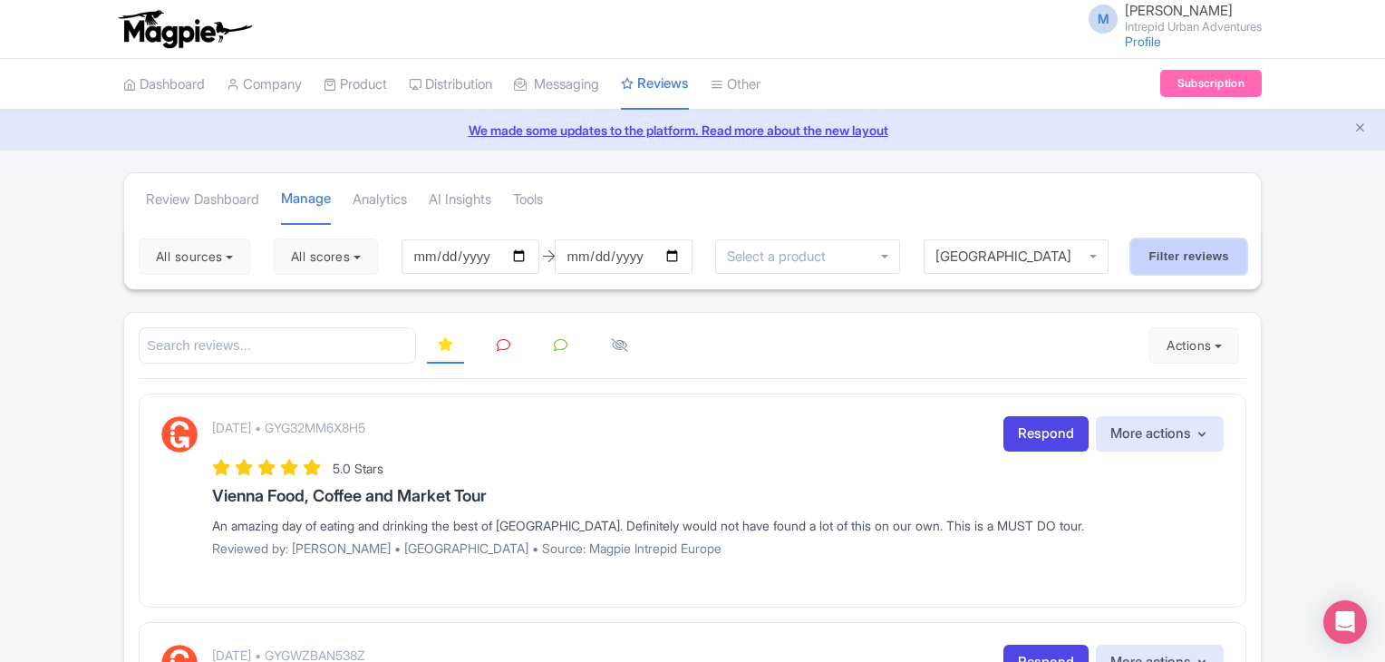
click at [1193, 262] on input "Filter reviews" at bounding box center [1189, 256] width 115 height 34
